Goal: Information Seeking & Learning: Learn about a topic

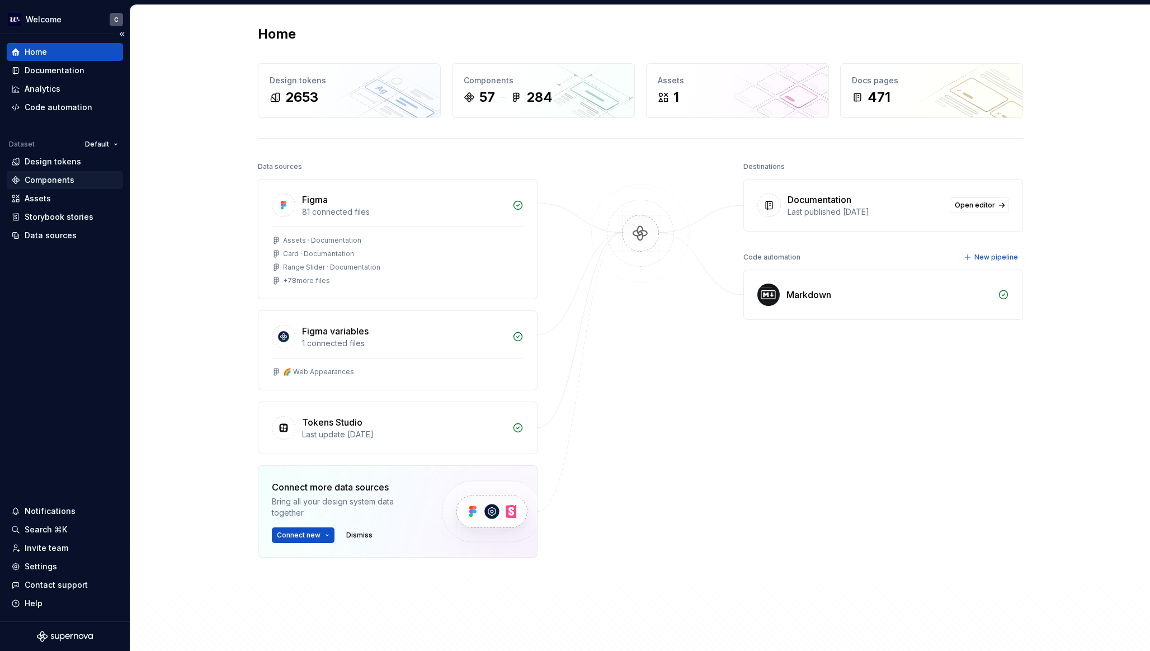
click at [49, 186] on div "Components" at bounding box center [65, 180] width 116 height 18
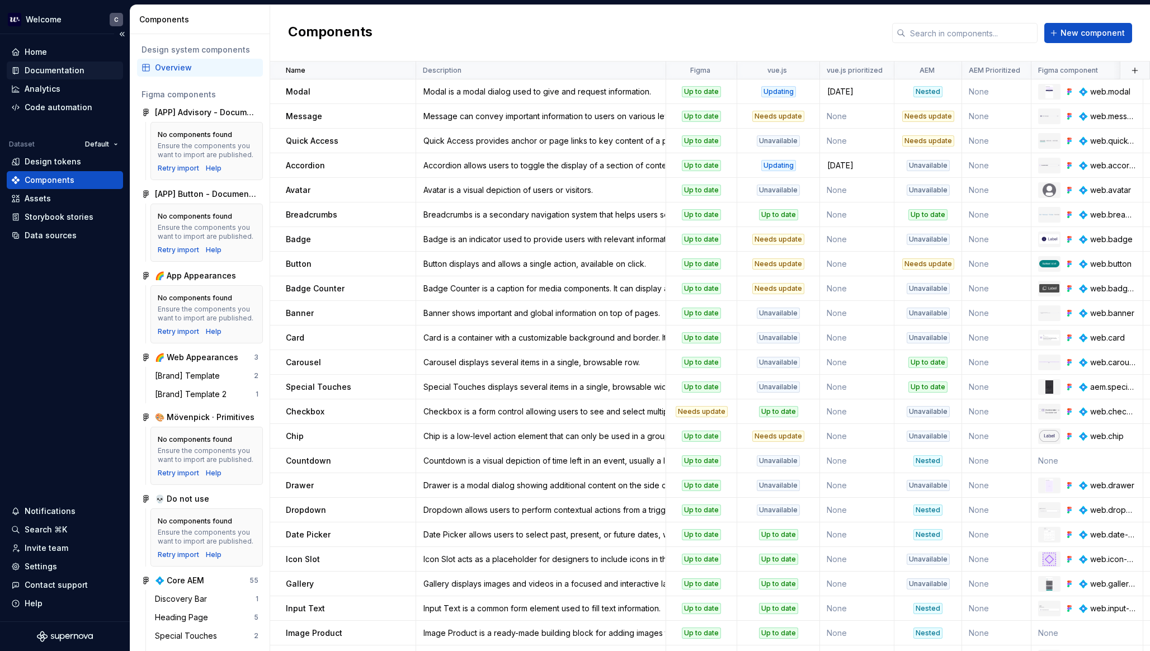
click at [58, 73] on div "Documentation" at bounding box center [55, 70] width 60 height 11
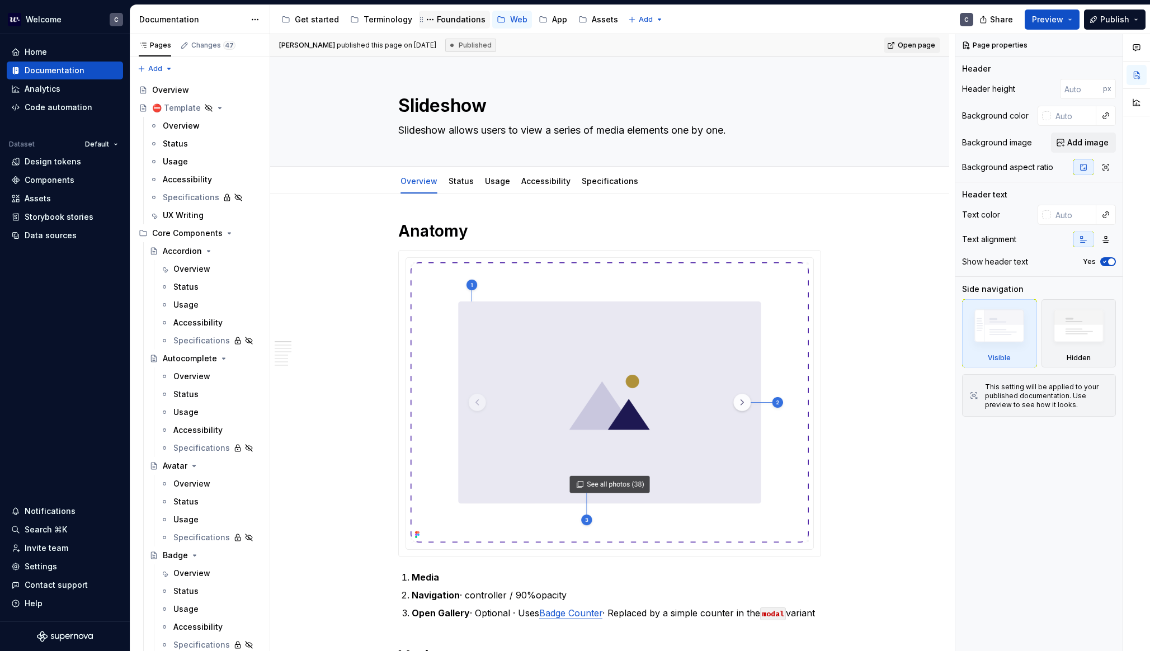
click at [458, 17] on div "Foundations" at bounding box center [461, 19] width 49 height 11
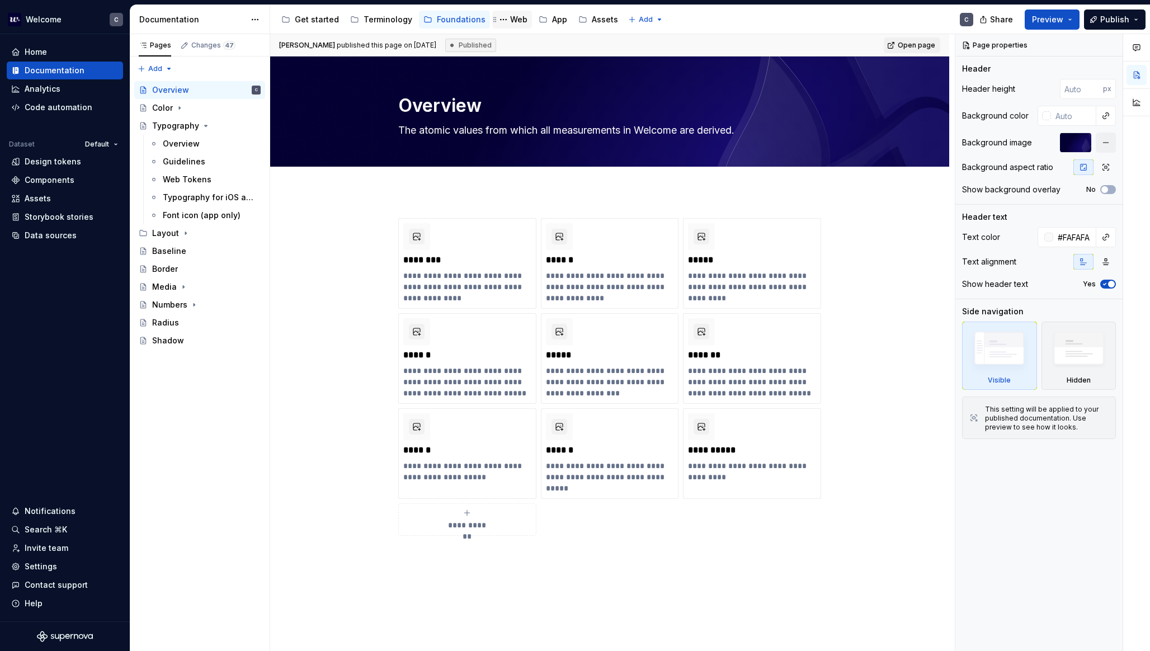
click at [515, 18] on div "Web" at bounding box center [518, 19] width 17 height 11
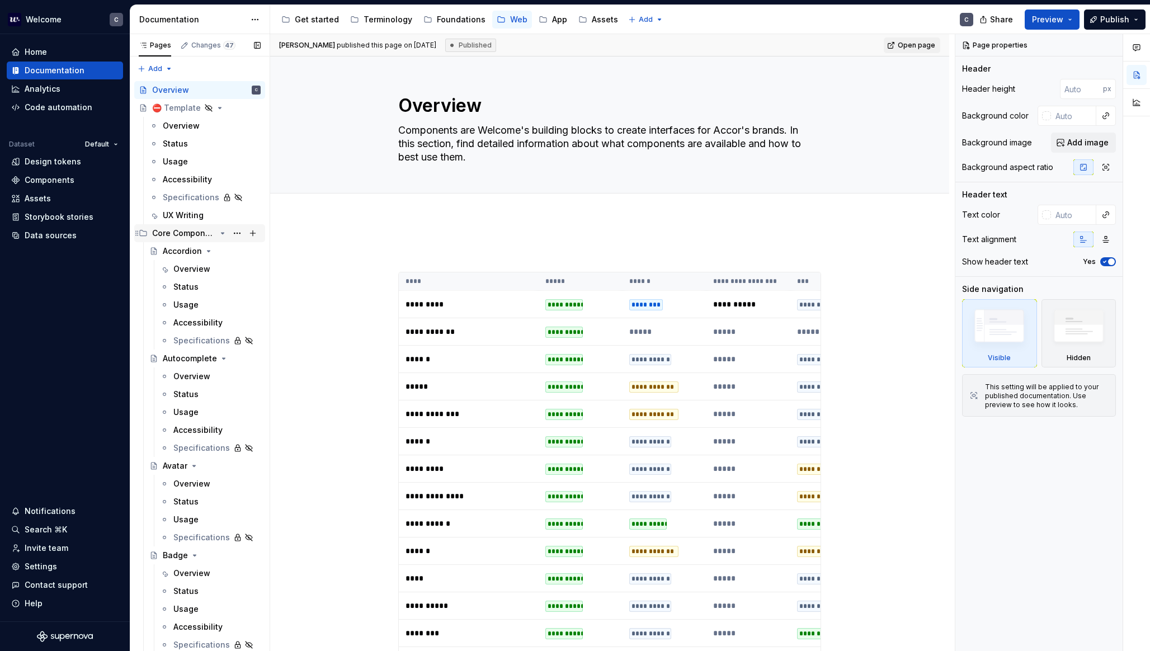
click at [223, 234] on icon "Page tree" at bounding box center [222, 233] width 9 height 9
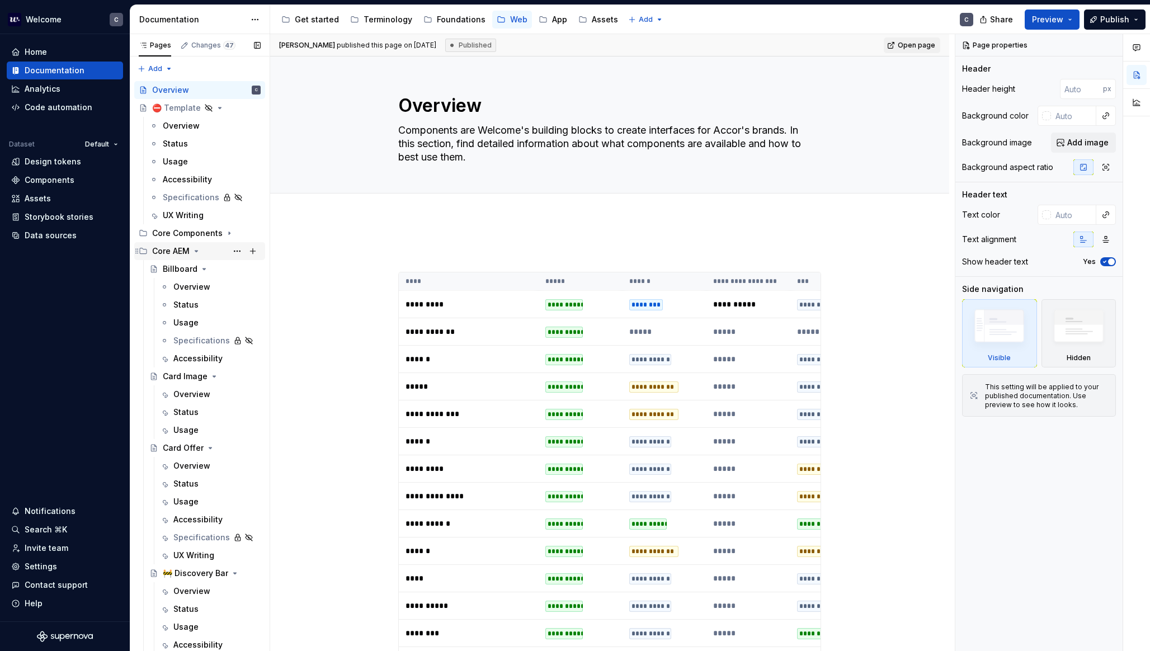
click at [199, 249] on icon "Page tree" at bounding box center [196, 251] width 9 height 9
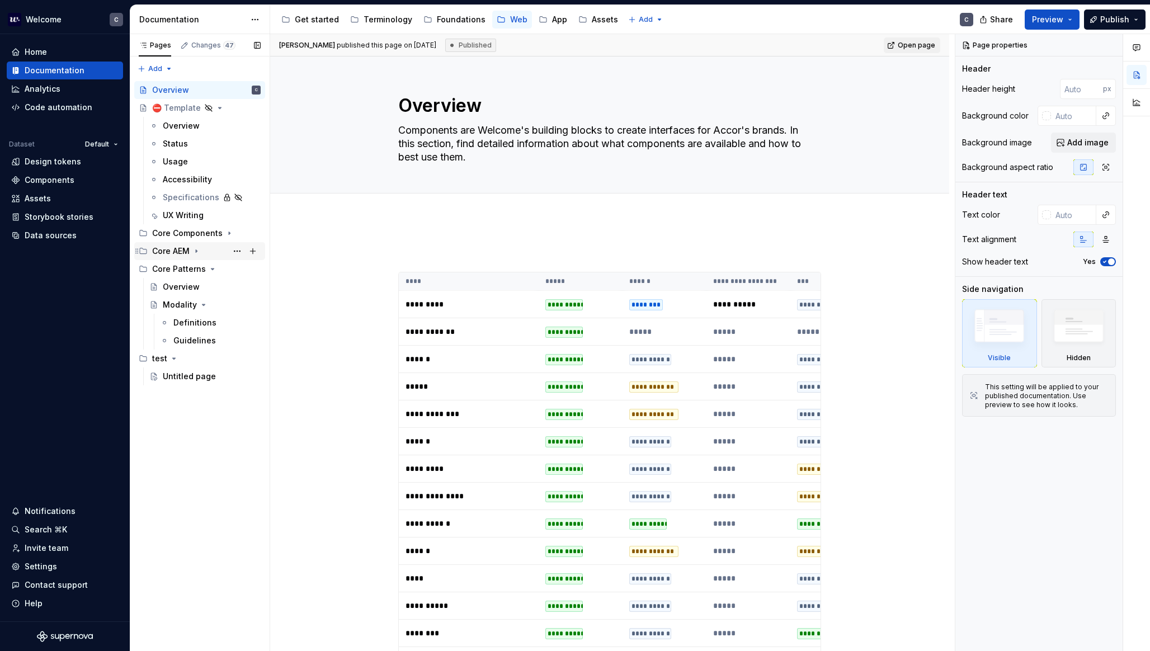
click at [195, 253] on icon "Page tree" at bounding box center [196, 251] width 9 height 9
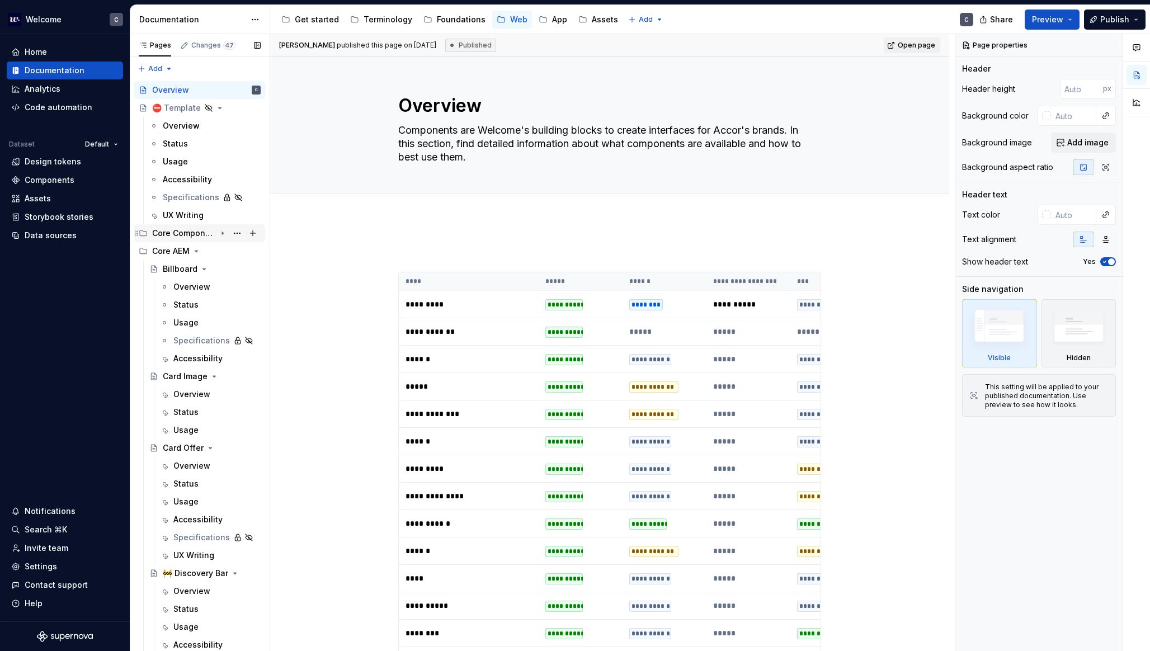
click at [221, 235] on icon "Page tree" at bounding box center [222, 233] width 9 height 9
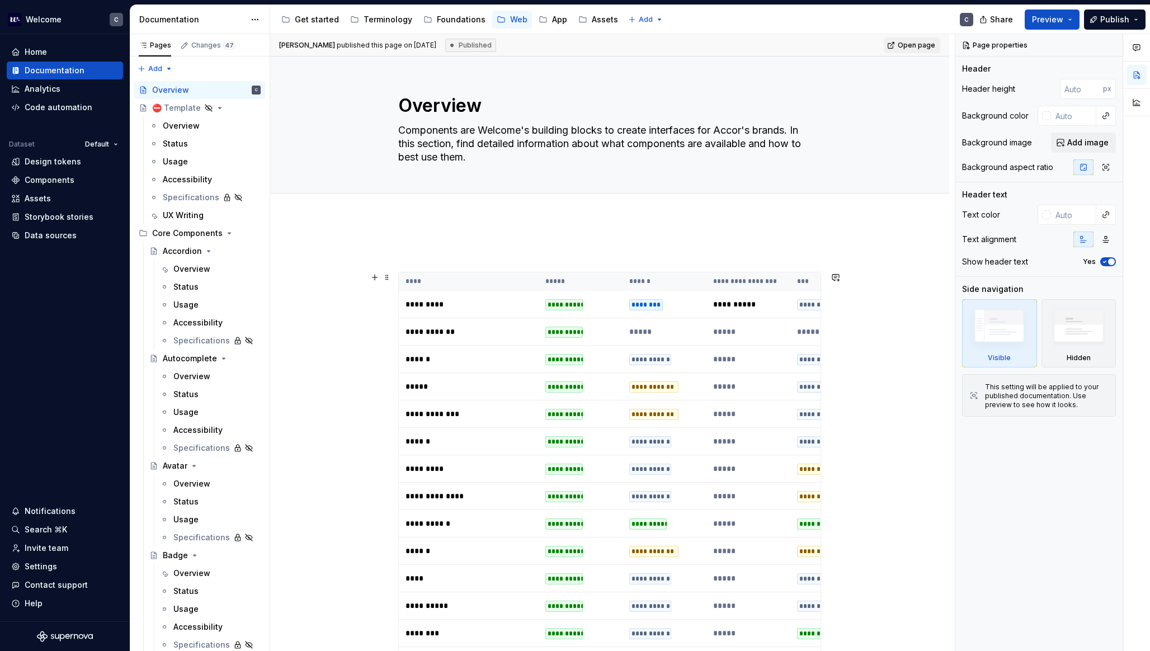
type textarea "*"
